Goal: Transaction & Acquisition: Purchase product/service

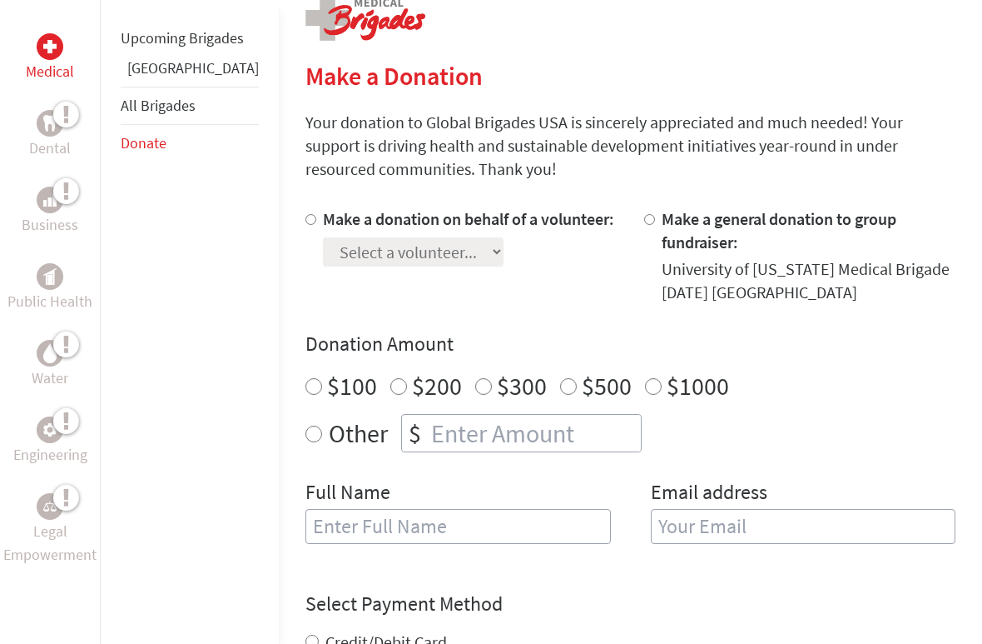
scroll to position [354, 0]
click at [382, 228] on label "Make a donation on behalf of a volunteer:" at bounding box center [468, 218] width 291 height 21
click at [316, 225] on input "Make a donation on behalf of a volunteer:" at bounding box center [311, 219] width 11 height 11
radio input "true"
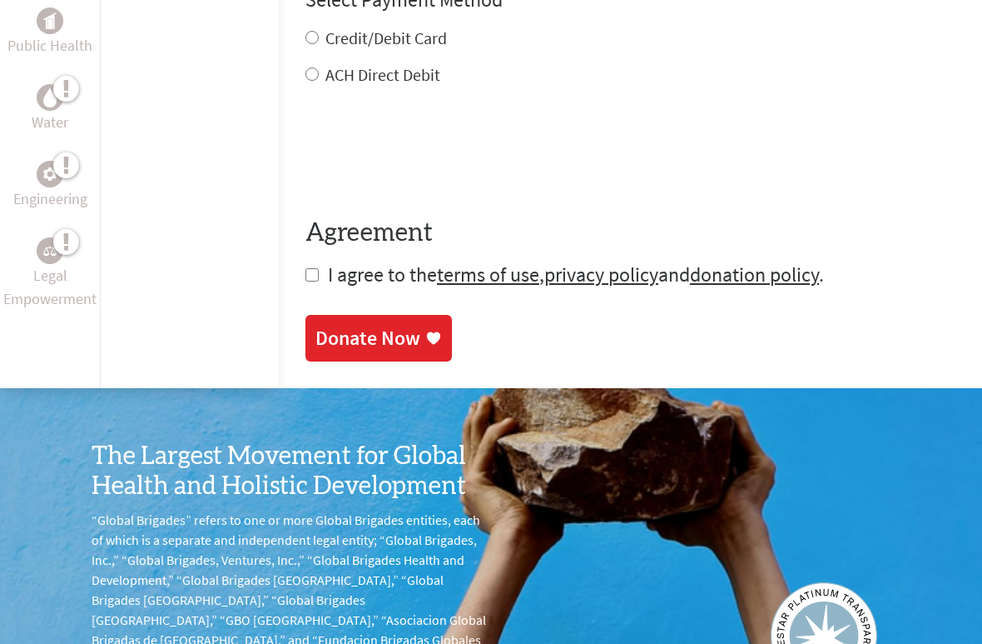
scroll to position [957, 0]
click at [316, 325] on div "Donate Now" at bounding box center [368, 338] width 105 height 27
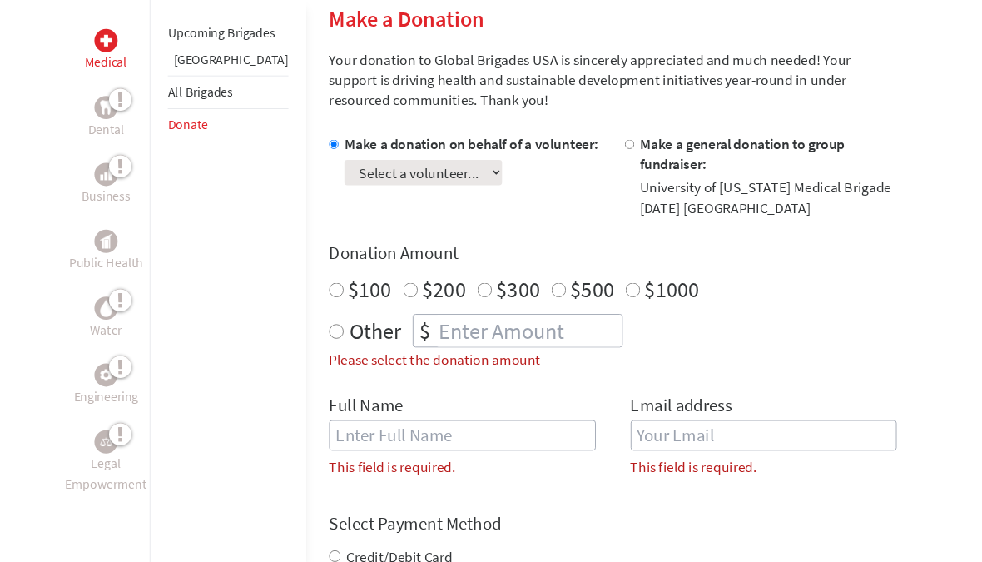
scroll to position [407, 0]
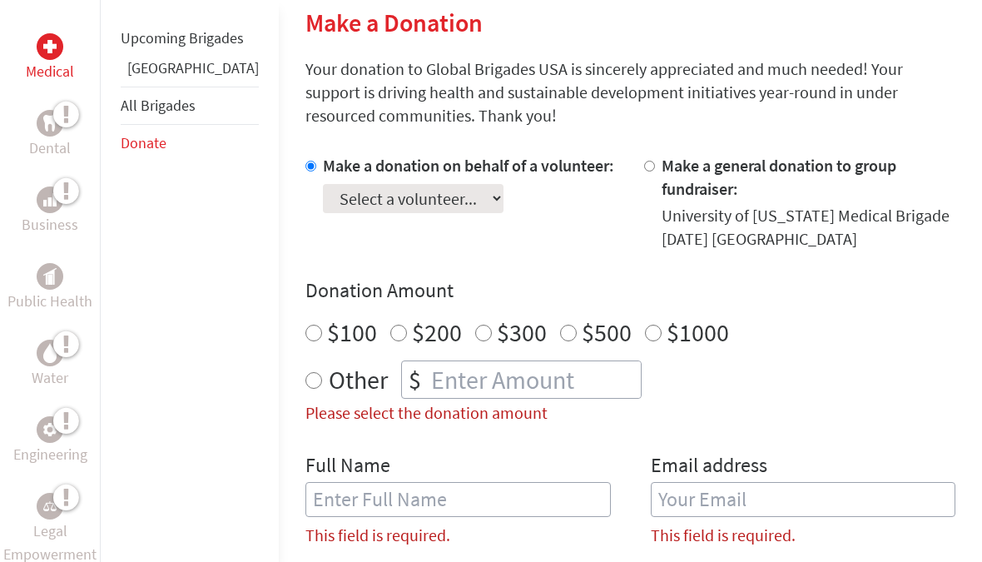
click at [355, 199] on select "Select a volunteer... [PERSON_NAME] [PERSON_NAME] [PERSON_NAME] [PERSON_NAME] […" at bounding box center [413, 198] width 181 height 29
select select "672CE427-9D5D-11F0-9E6E-42010A400005"
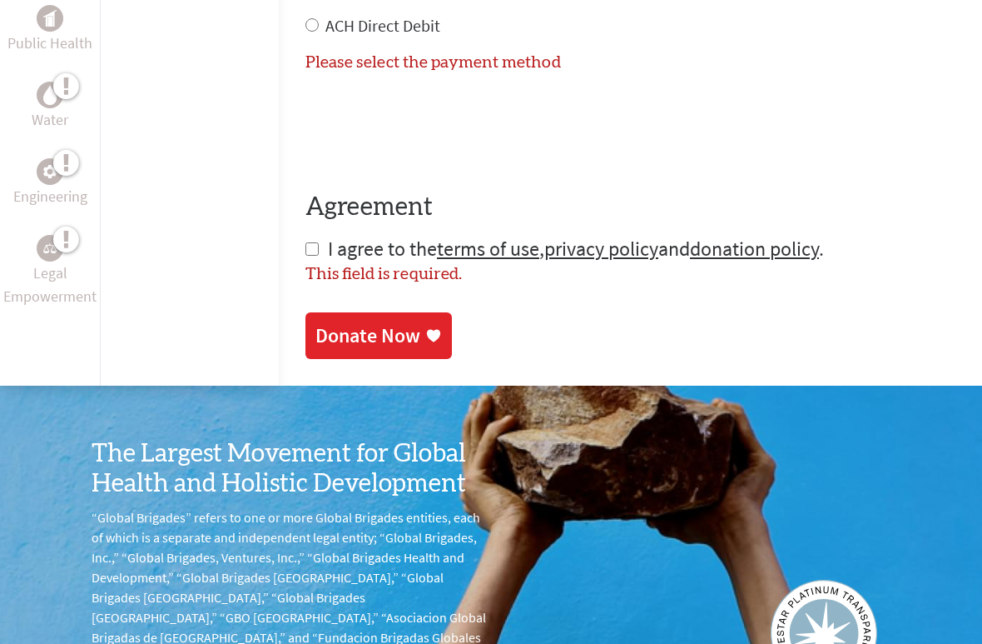
scroll to position [1063, 0]
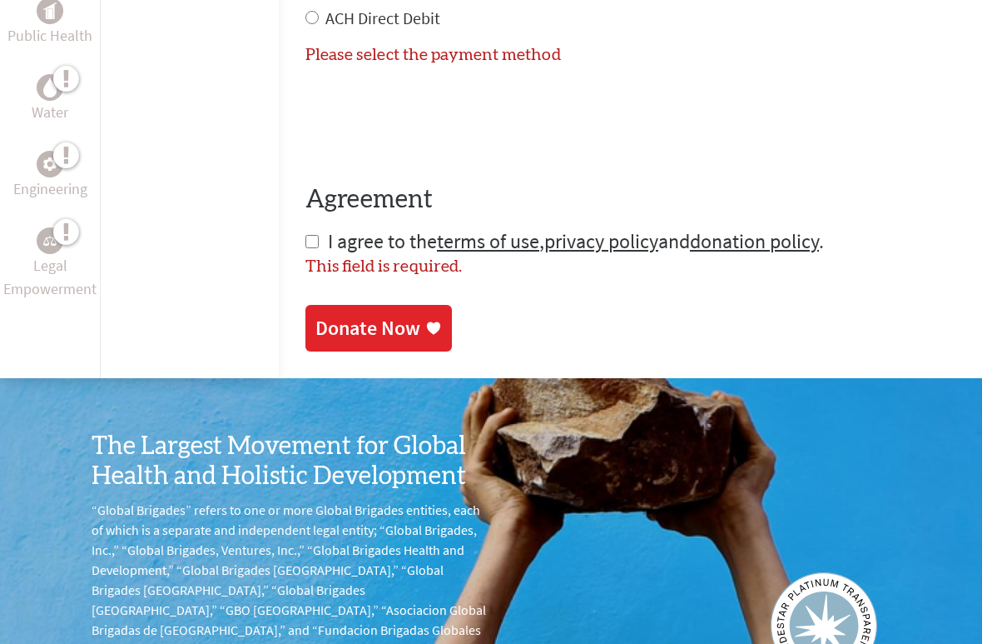
click at [306, 259] on label "This field is required." at bounding box center [384, 267] width 157 height 17
click at [306, 235] on input "checkbox" at bounding box center [312, 241] width 13 height 13
checkbox input "true"
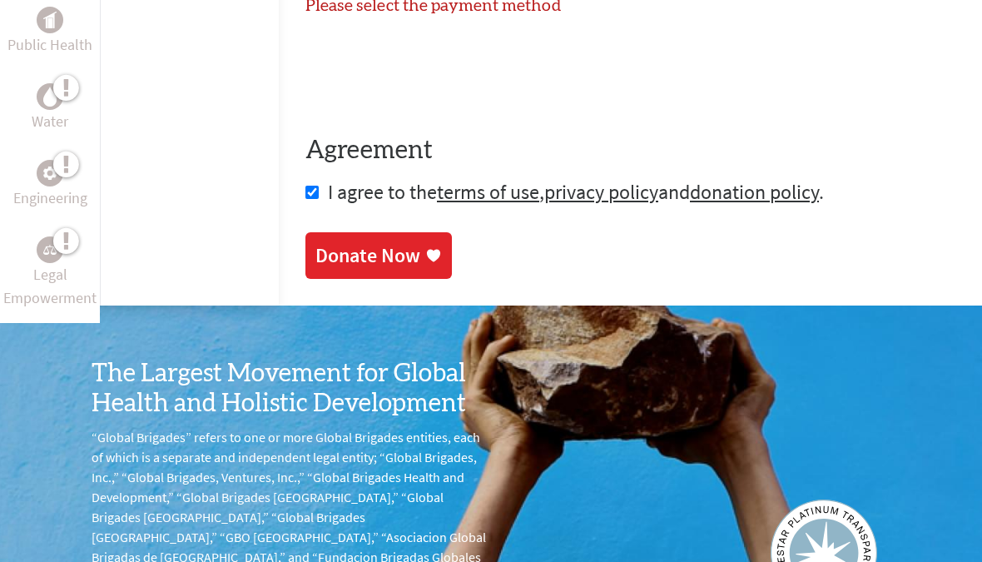
scroll to position [1111, 0]
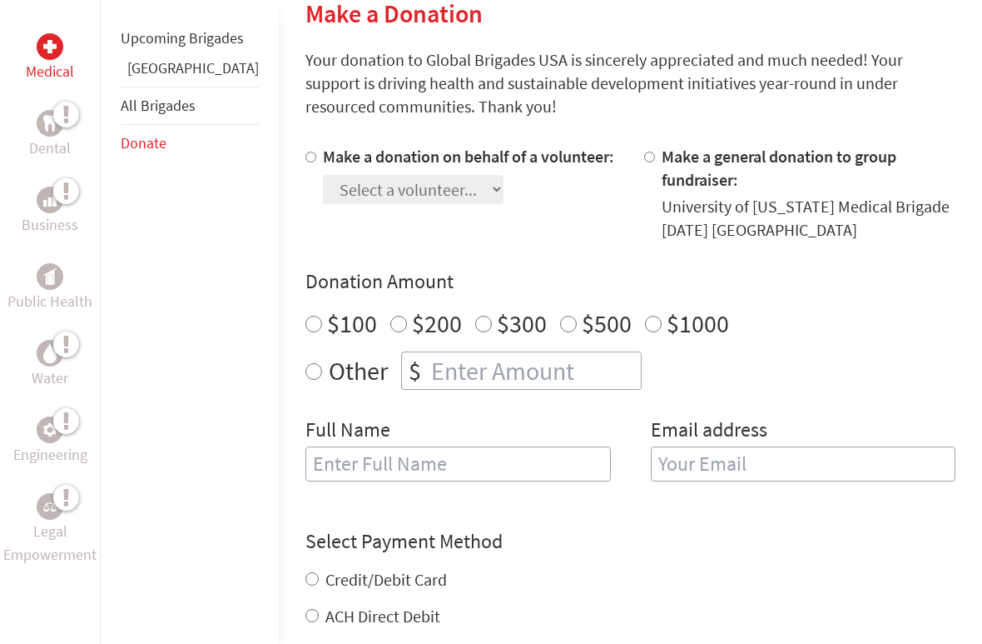
scroll to position [416, 0]
click at [644, 158] on input "Make a general donation to group fundraiser:" at bounding box center [649, 157] width 11 height 11
radio input "true"
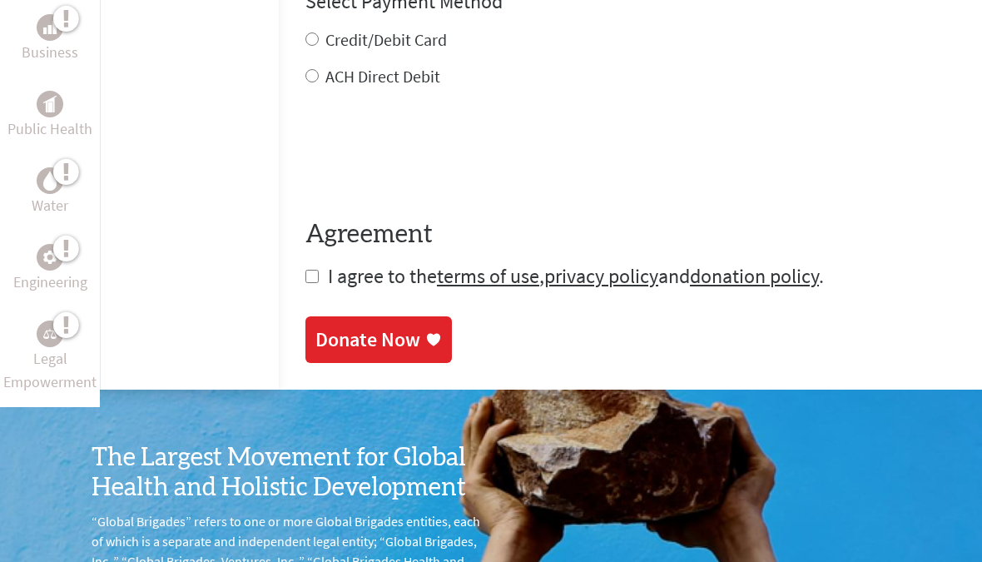
scroll to position [955, 0]
click at [306, 271] on input "checkbox" at bounding box center [312, 277] width 13 height 13
checkbox input "true"
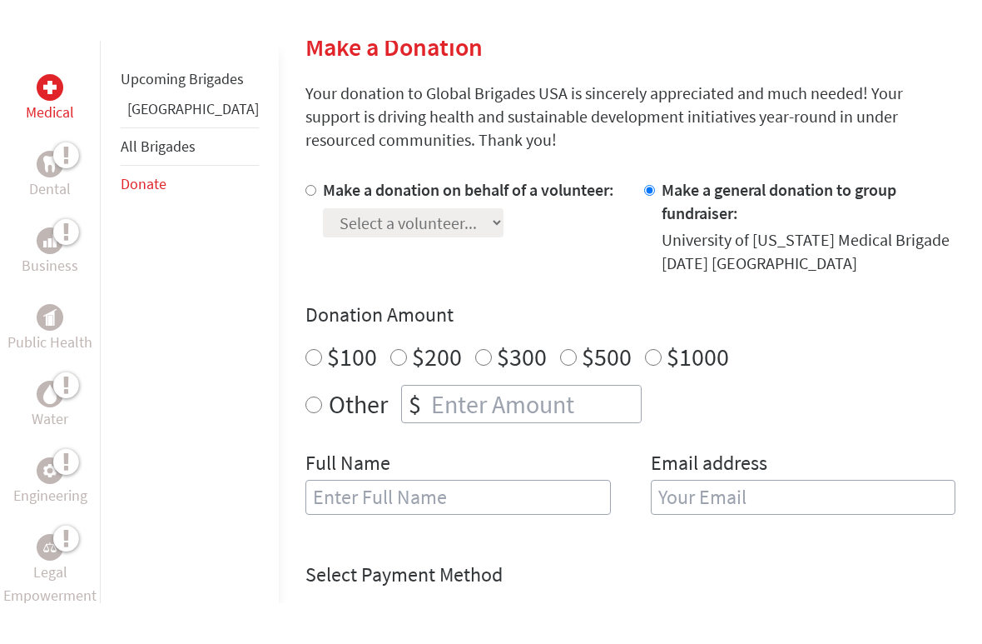
scroll to position [425, 0]
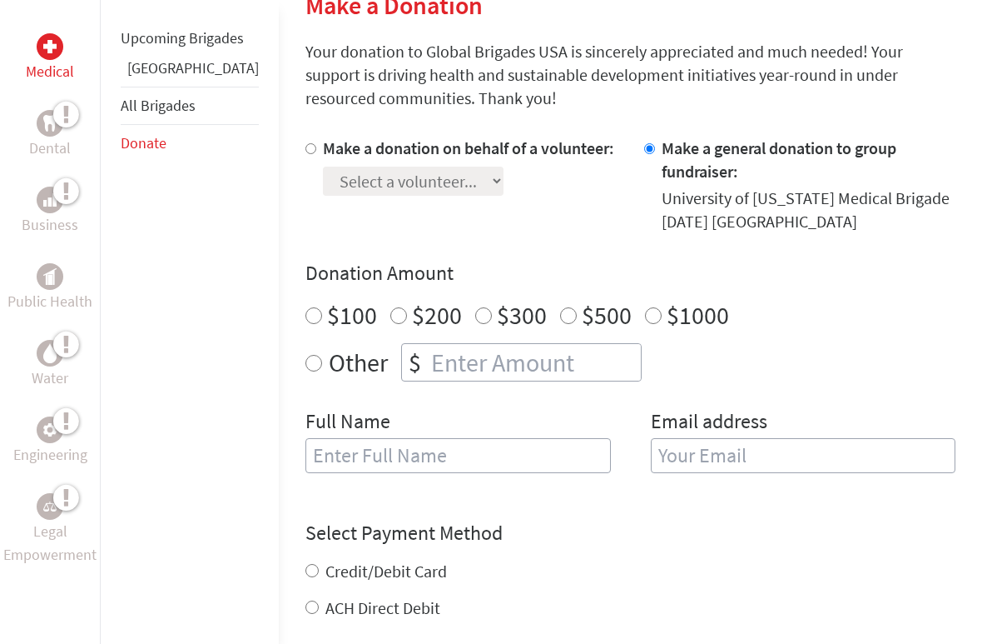
click at [306, 154] on input "Make a donation on behalf of a volunteer:" at bounding box center [311, 148] width 11 height 11
radio input "true"
click at [422, 186] on select "Select a volunteer... [PERSON_NAME] [PERSON_NAME] [PERSON_NAME] [PERSON_NAME] […" at bounding box center [413, 181] width 181 height 29
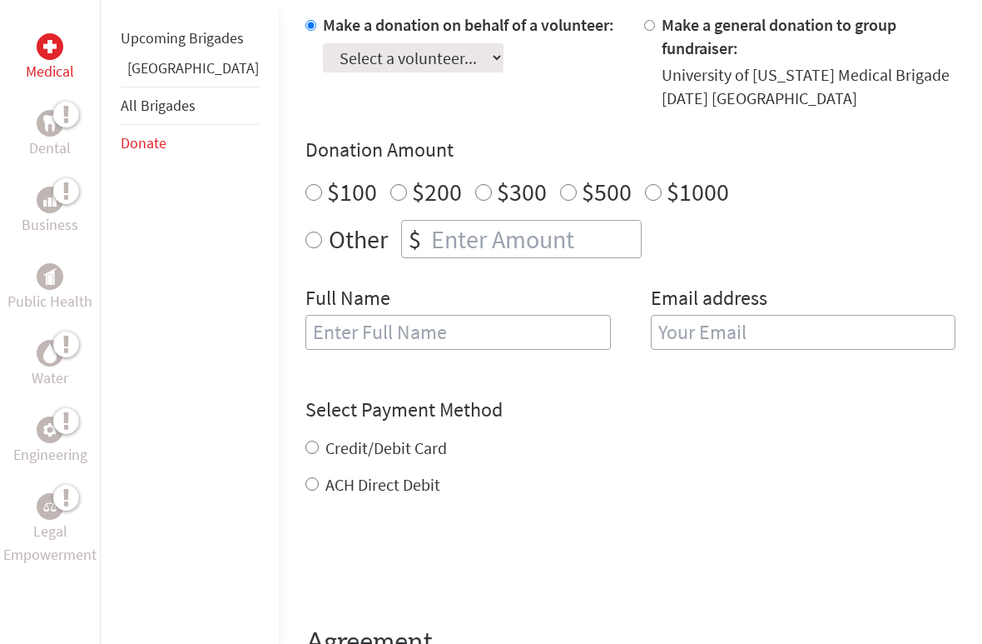
scroll to position [548, 0]
click at [435, 56] on select "Select a volunteer... [PERSON_NAME] [PERSON_NAME] [PERSON_NAME] [PERSON_NAME] […" at bounding box center [413, 57] width 181 height 29
select select "672CE427-9D5D-11F0-9E6E-42010A400005"
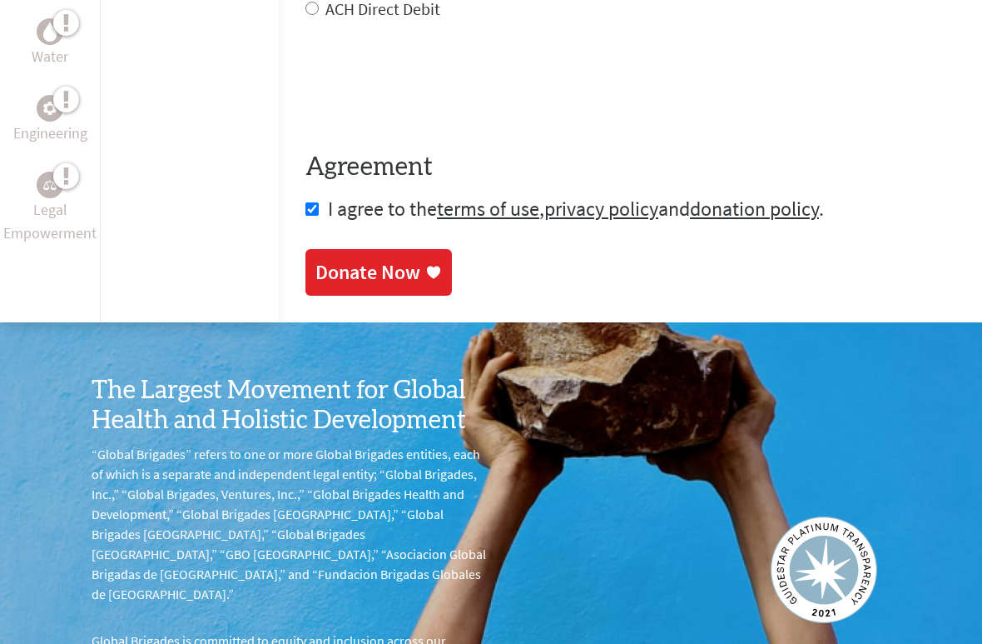
scroll to position [1026, 0]
